Goal: Use online tool/utility: Use online tool/utility

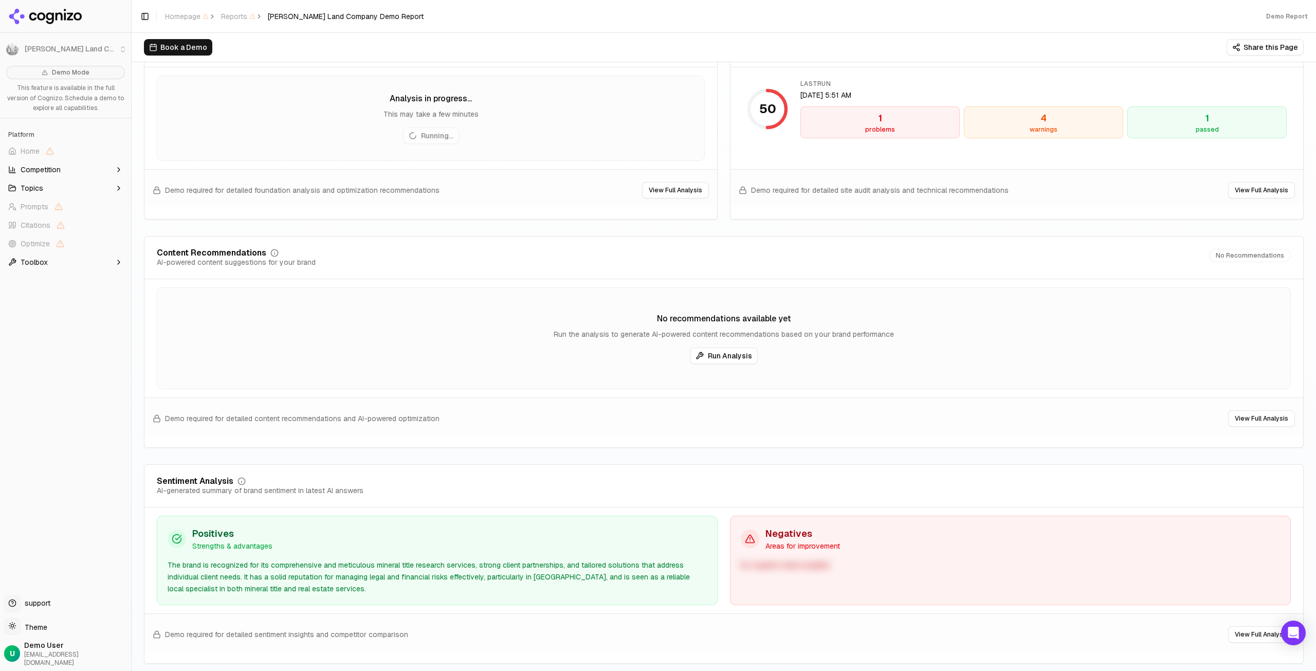
scroll to position [1457, 0]
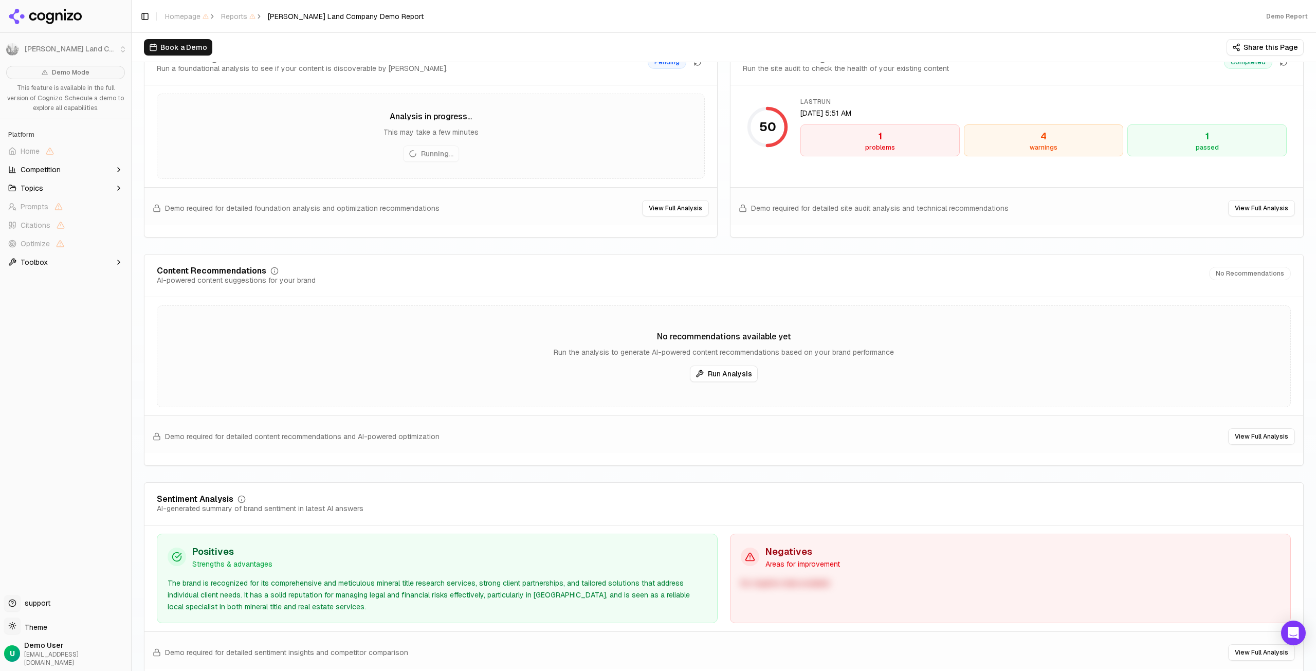
click at [881, 140] on div "1" at bounding box center [880, 136] width 150 height 14
click at [1118, 149] on div "1 problems 4 warnings 1 passed" at bounding box center [1044, 140] width 486 height 32
click at [1245, 210] on button "View Full Analysis" at bounding box center [1261, 208] width 67 height 16
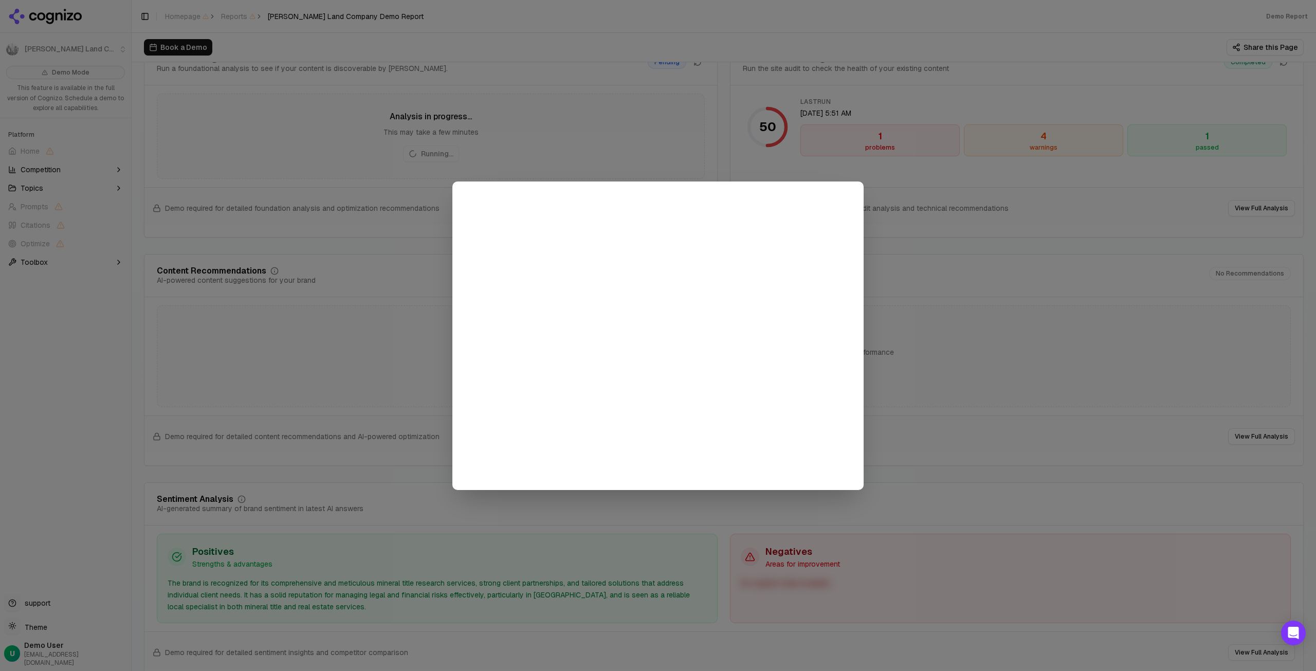
click at [917, 251] on div at bounding box center [658, 335] width 1316 height 671
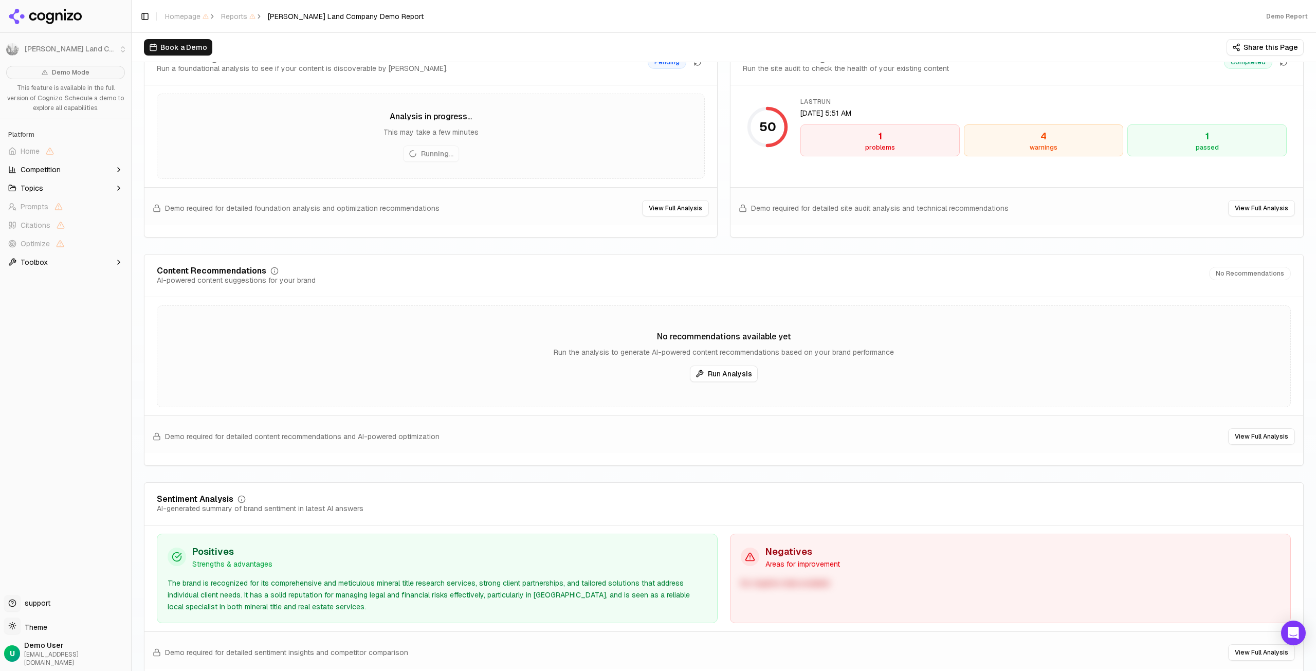
click at [720, 375] on button "Run Analysis" at bounding box center [724, 374] width 68 height 16
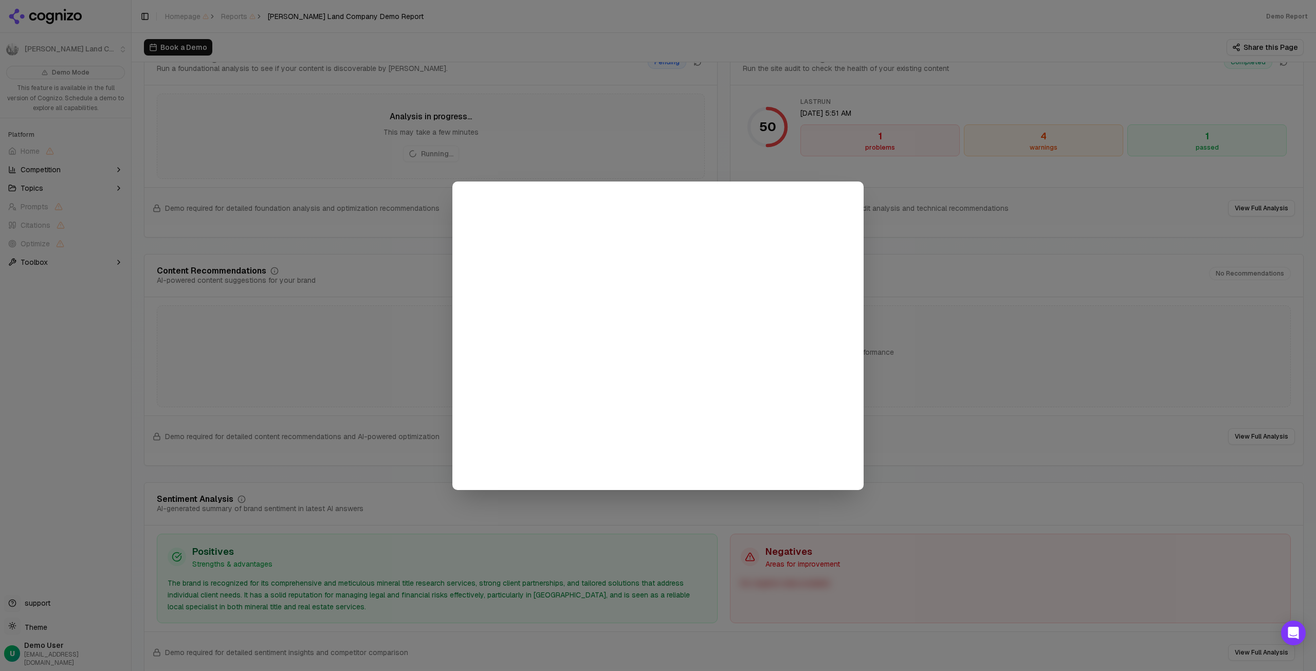
click at [635, 146] on div at bounding box center [658, 335] width 1316 height 671
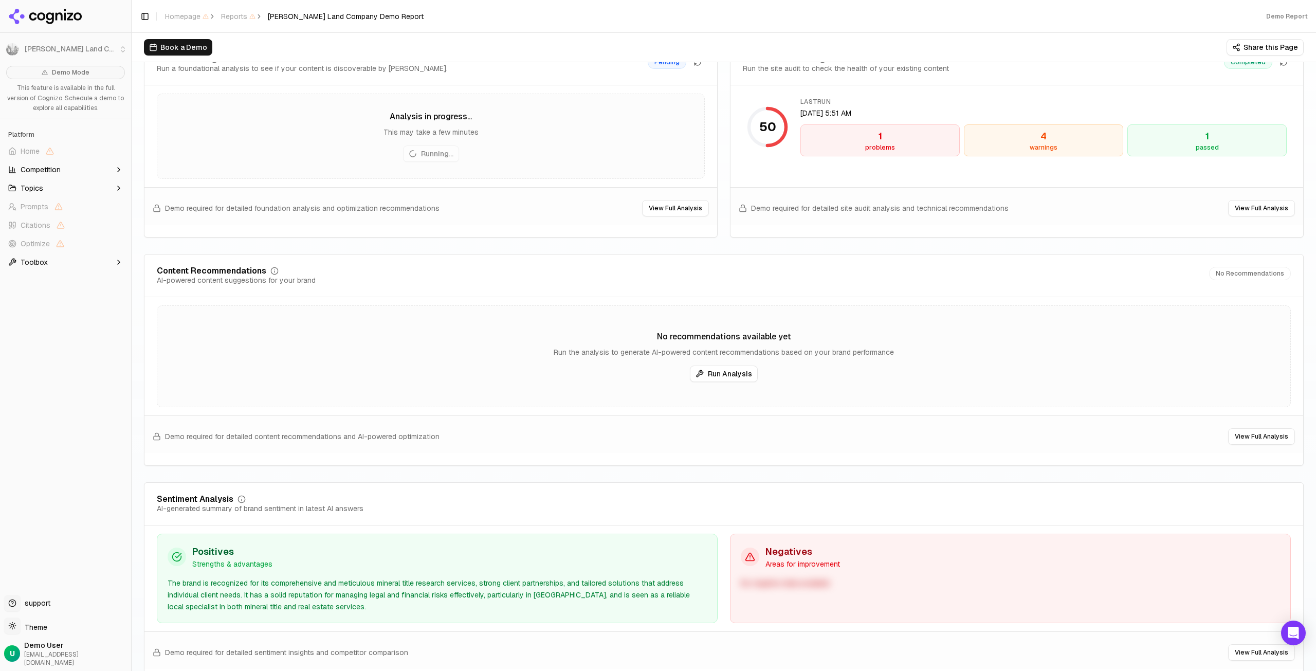
click at [793, 579] on div "No negative data available" at bounding box center [1010, 583] width 539 height 12
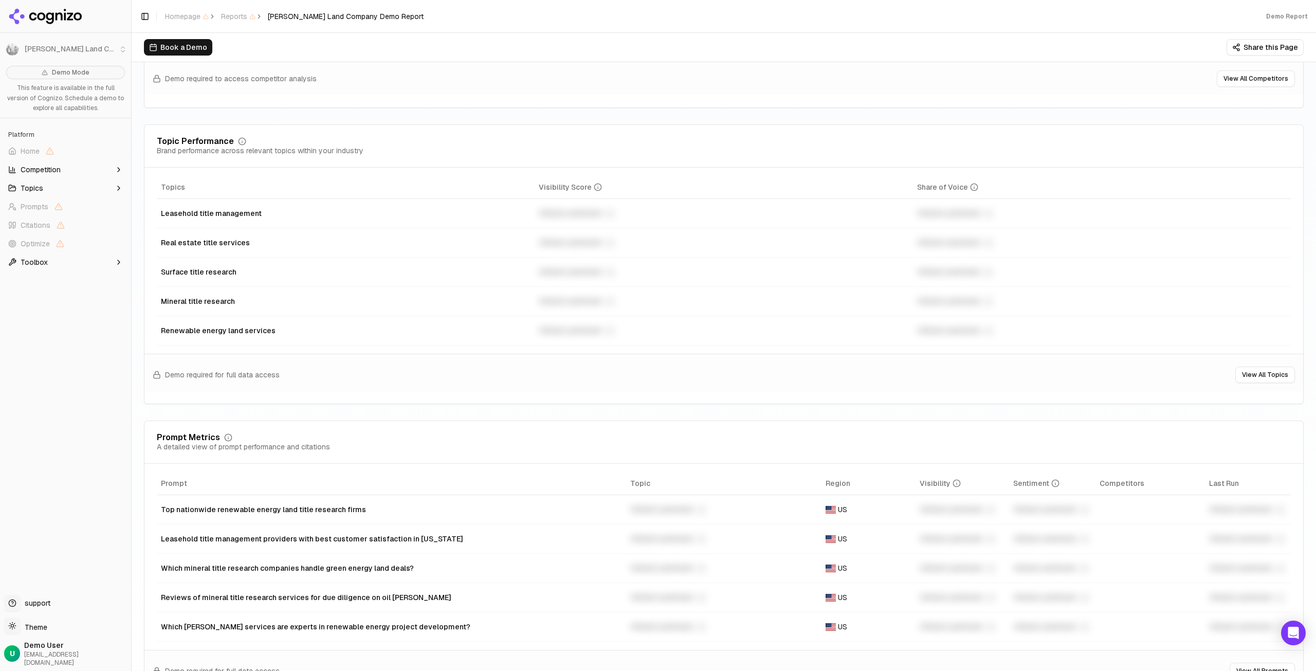
scroll to position [429, 0]
click at [49, 13] on icon at bounding box center [50, 18] width 8 height 12
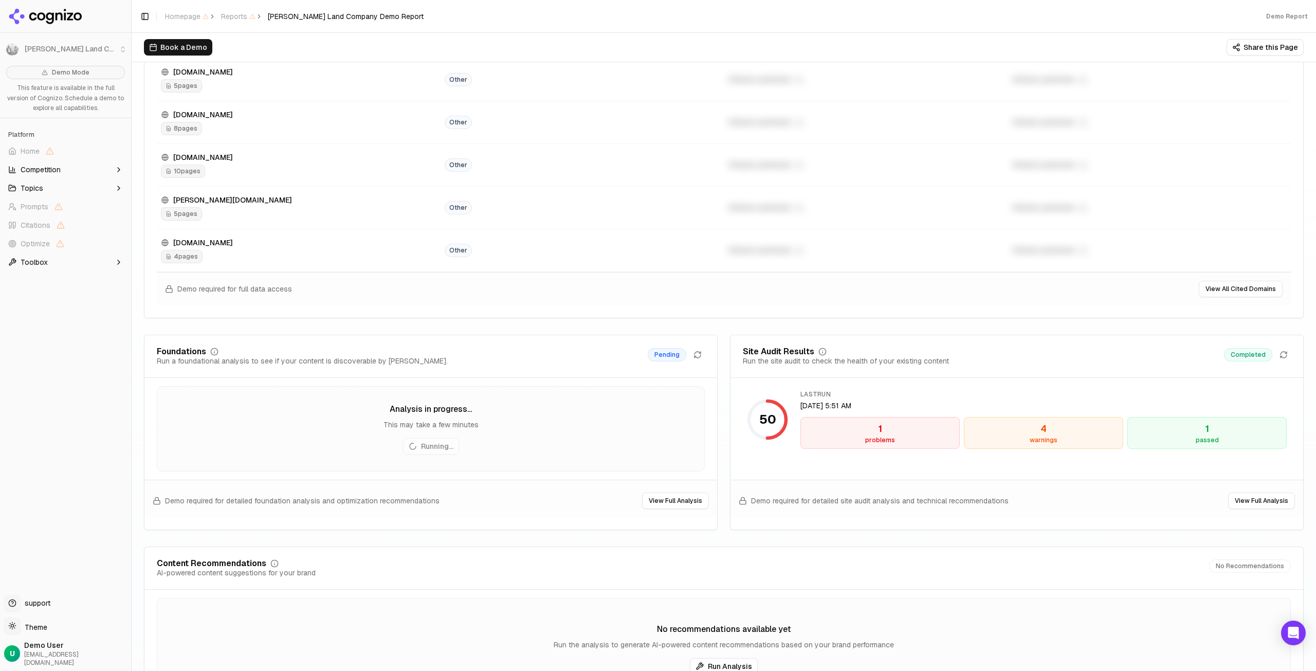
scroll to position [1183, 0]
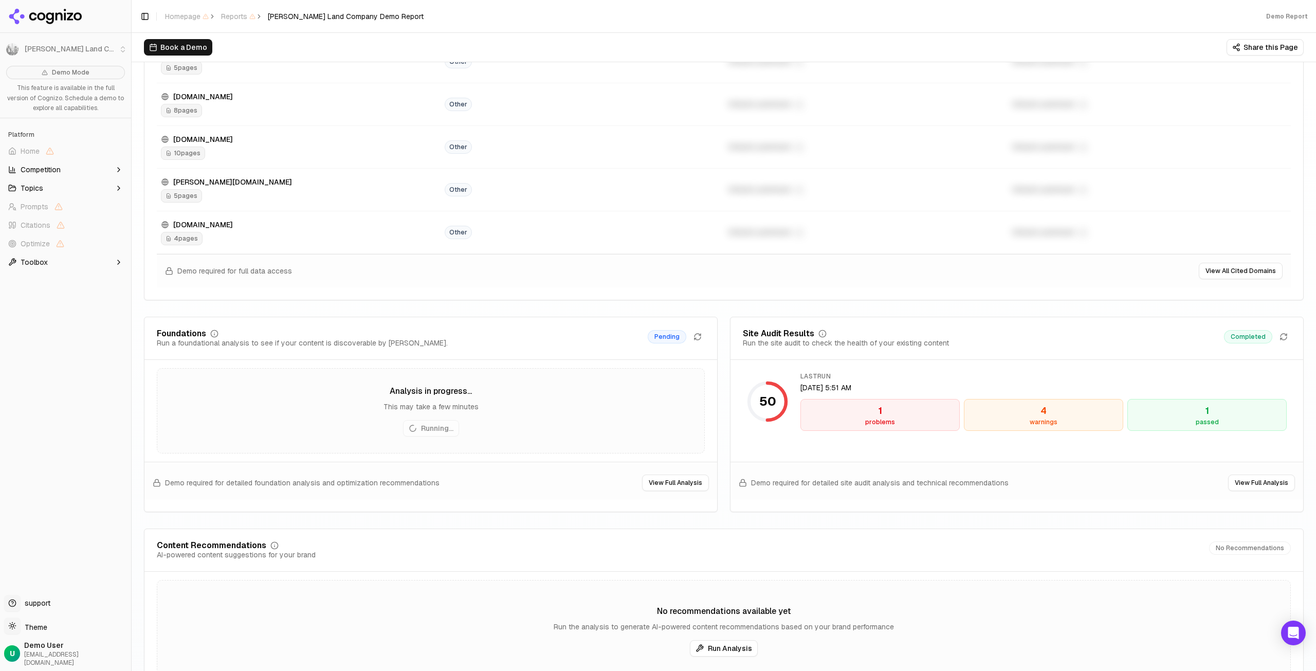
click at [669, 482] on button "View Full Analysis" at bounding box center [675, 483] width 67 height 16
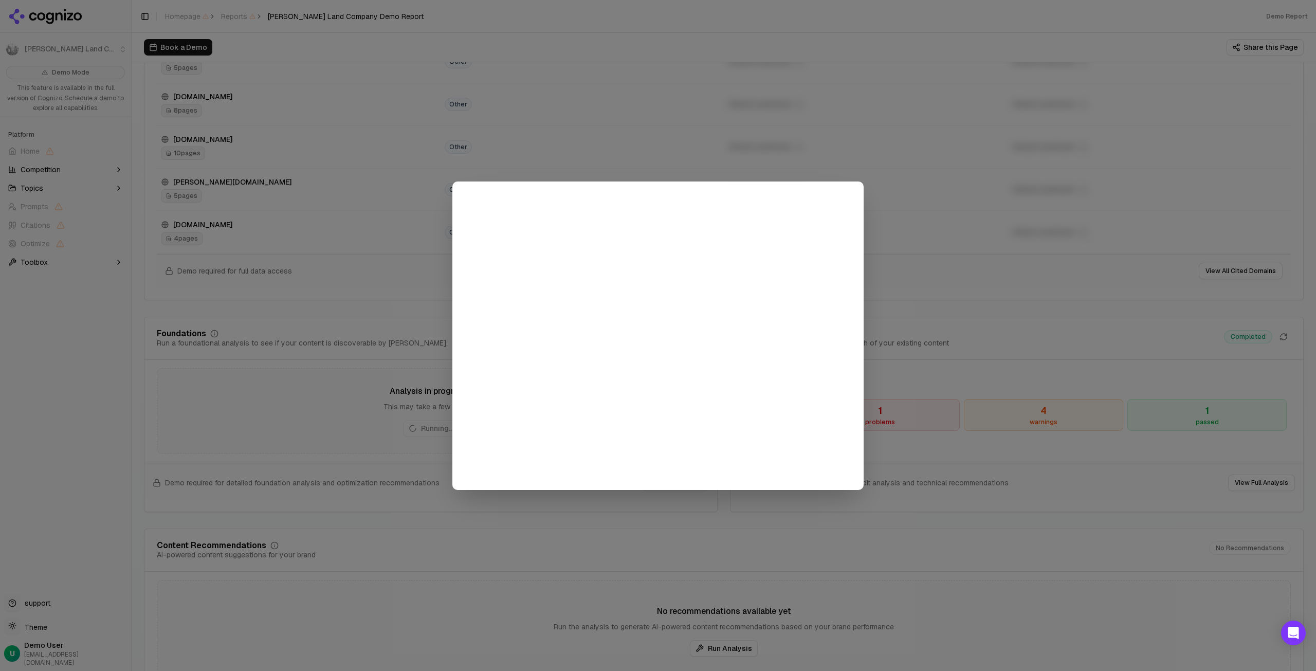
click at [912, 185] on div at bounding box center [658, 335] width 1316 height 671
